Goal: Navigation & Orientation: Find specific page/section

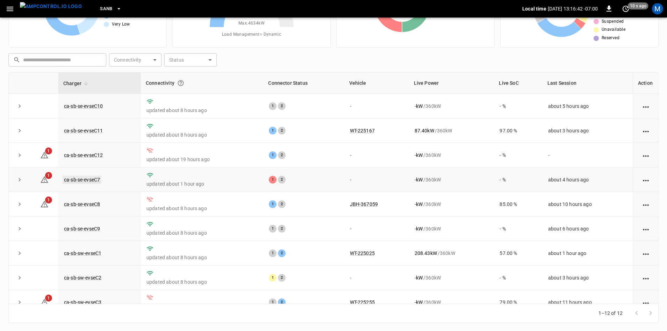
click at [92, 180] on link "ca-sb-se-evseC7" at bounding box center [82, 179] width 39 height 8
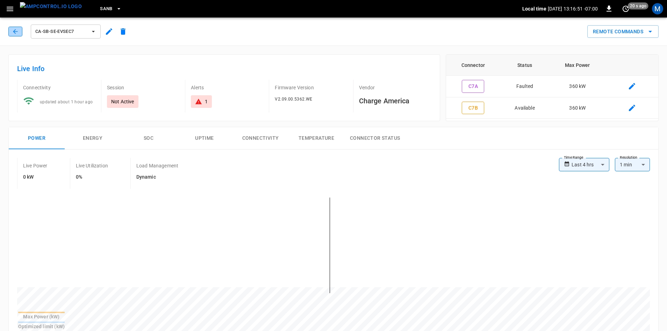
click at [11, 29] on button "button" at bounding box center [15, 32] width 14 height 10
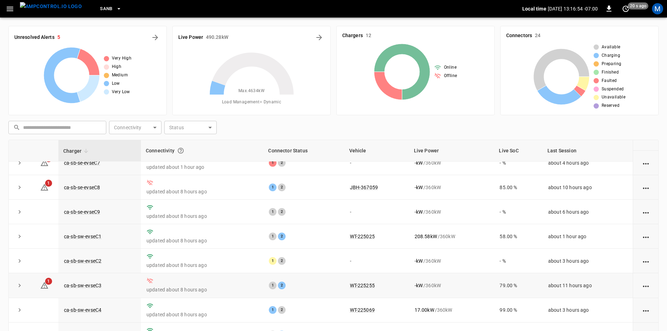
scroll to position [68, 0]
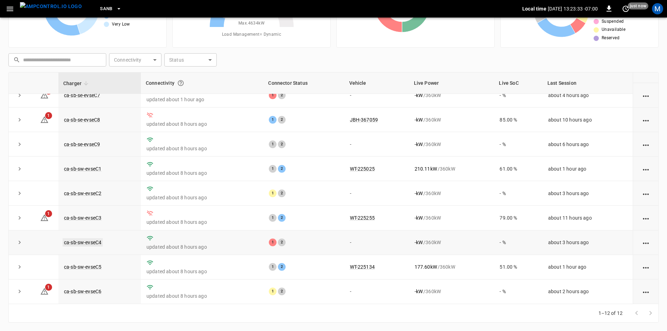
click at [89, 241] on link "ca-sb-sw-evseC4" at bounding box center [83, 242] width 40 height 8
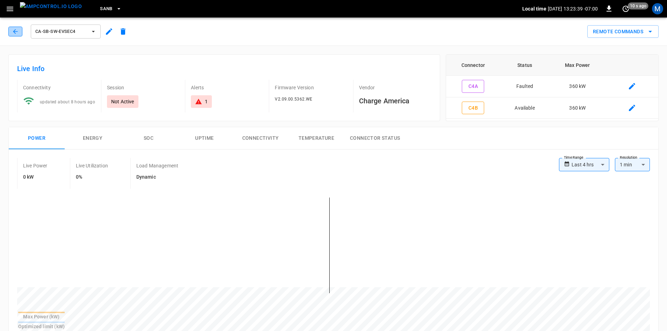
click at [18, 27] on button "button" at bounding box center [15, 32] width 14 height 10
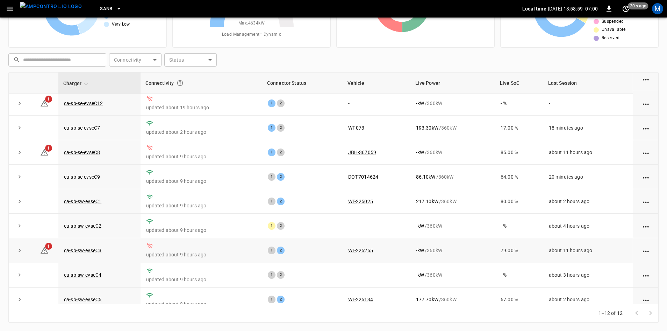
scroll to position [89, 0]
